Goal: Transaction & Acquisition: Download file/media

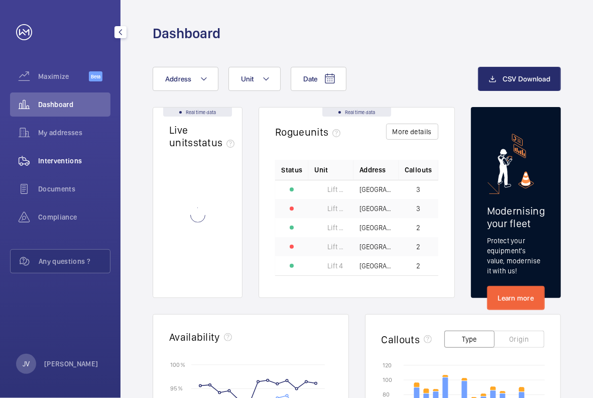
click at [32, 156] on wm-front-icon-button at bounding box center [24, 161] width 28 height 24
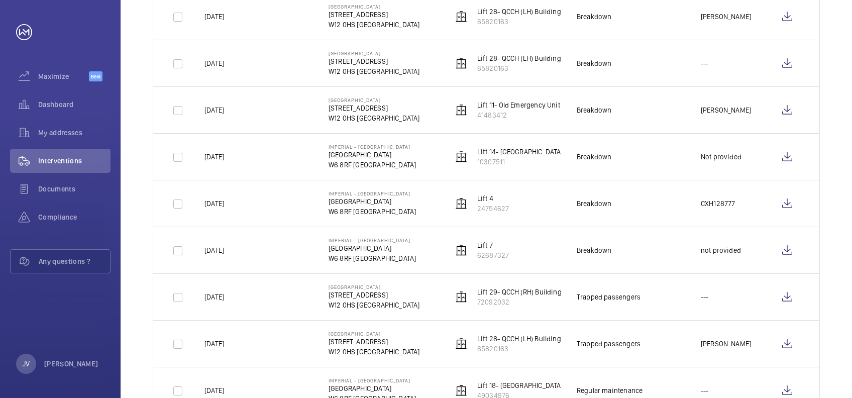
scroll to position [268, 0]
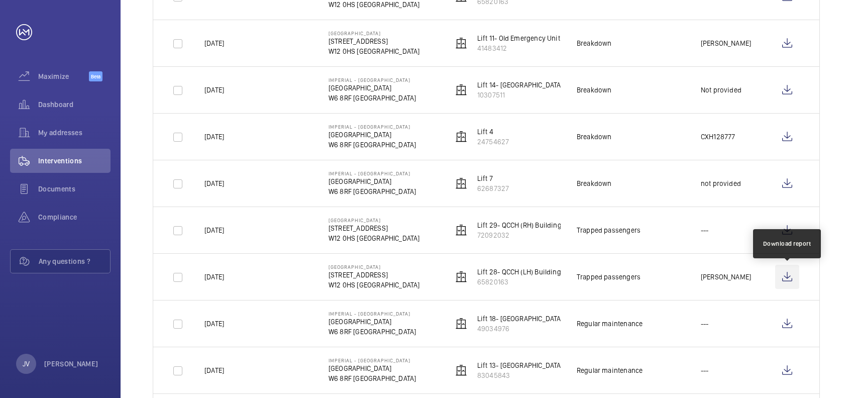
click at [788, 278] on wm-front-icon-button at bounding box center [787, 277] width 24 height 24
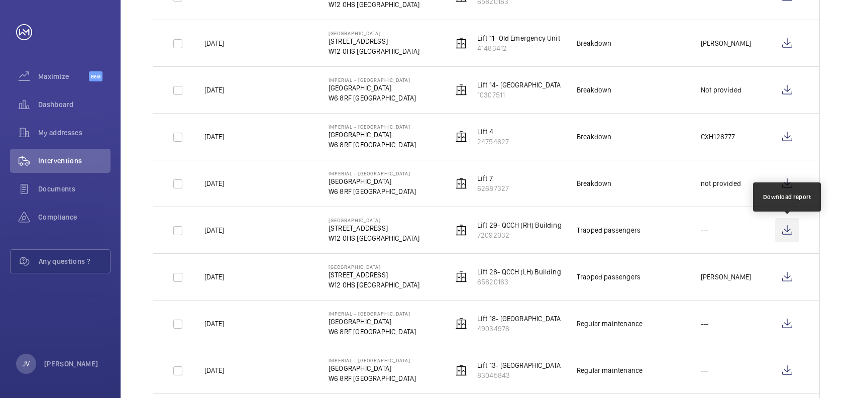
click at [784, 234] on wm-front-icon-button at bounding box center [787, 230] width 24 height 24
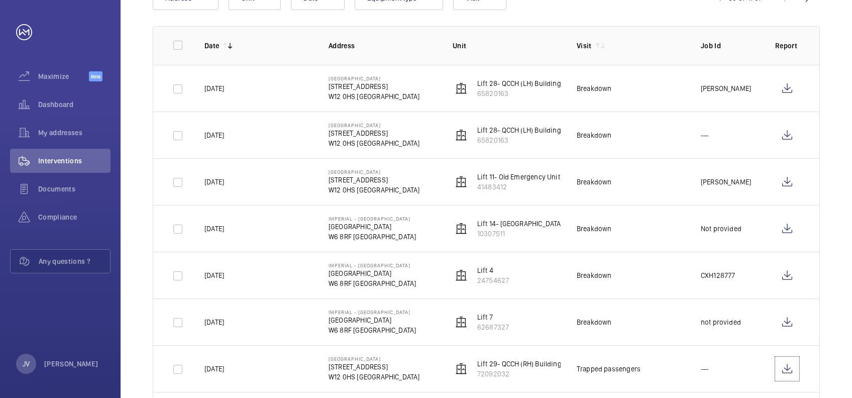
scroll to position [67, 0]
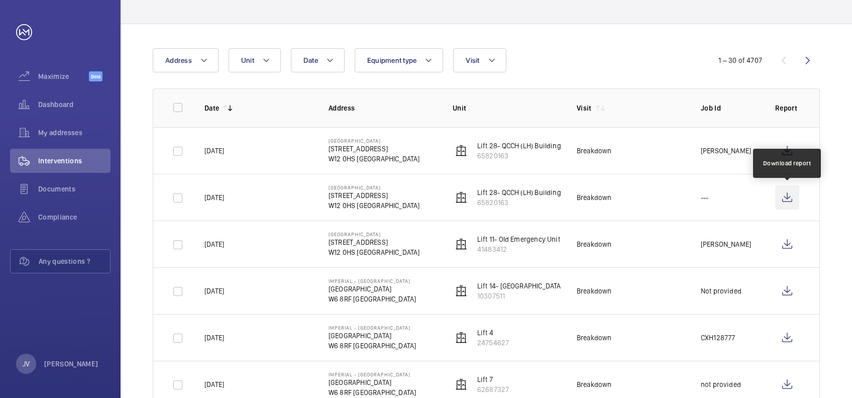
click at [791, 195] on wm-front-icon-button at bounding box center [787, 197] width 24 height 24
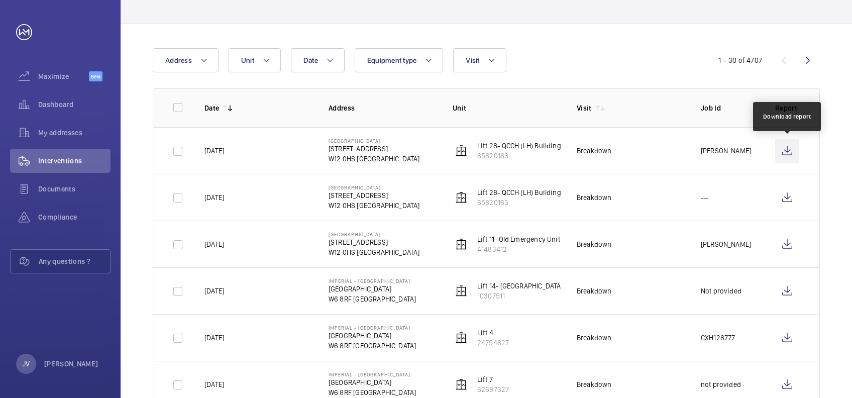
click at [784, 145] on wm-front-icon-button at bounding box center [787, 151] width 24 height 24
